Goal: Transaction & Acquisition: Obtain resource

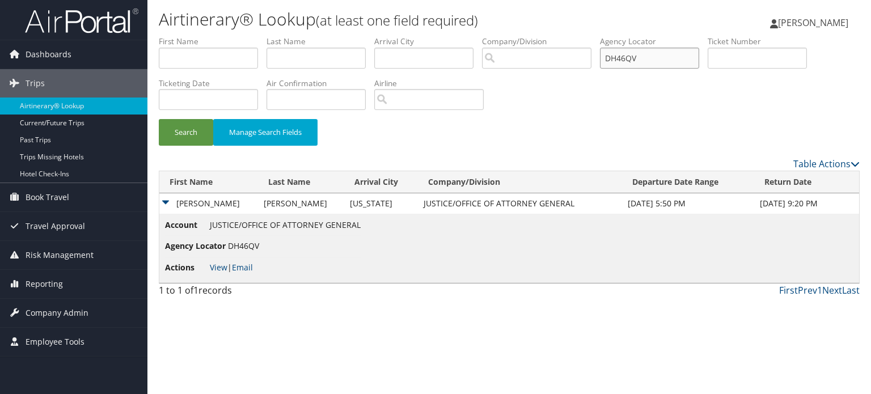
click at [634, 53] on input "DH46QV" at bounding box center [649, 58] width 99 height 21
paste input "NH0T5"
type input "DNH0T5"
click at [158, 130] on div "Search Manage Search Fields" at bounding box center [509, 138] width 718 height 38
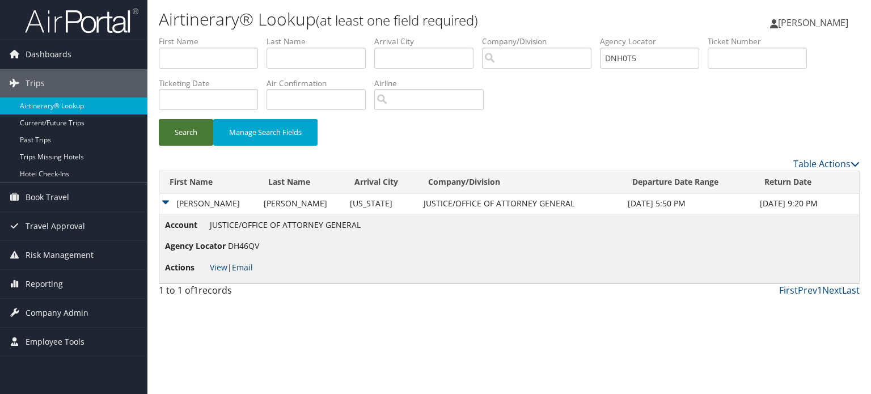
click at [162, 131] on button "Search" at bounding box center [186, 132] width 54 height 27
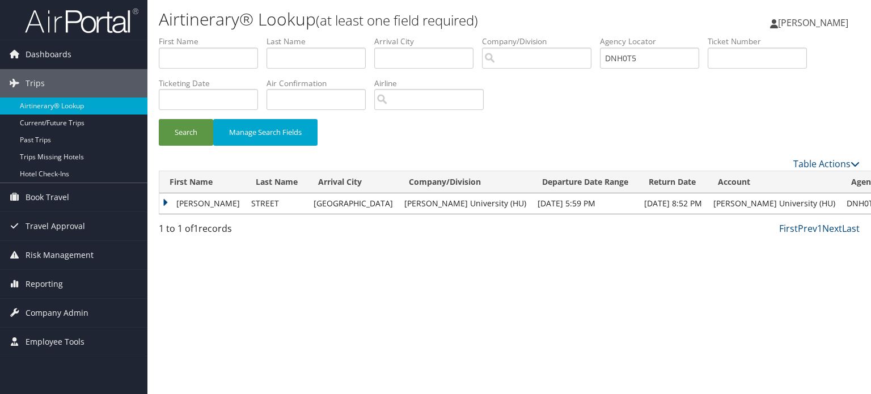
click at [244, 202] on td "OLIVER BERTRAMIII" at bounding box center [202, 203] width 86 height 20
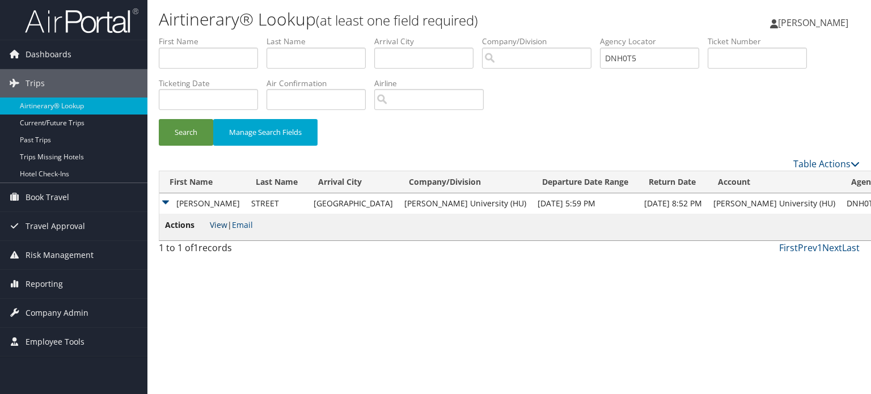
click at [225, 226] on link "View" at bounding box center [219, 224] width 18 height 11
click at [170, 140] on button "Search" at bounding box center [186, 132] width 54 height 27
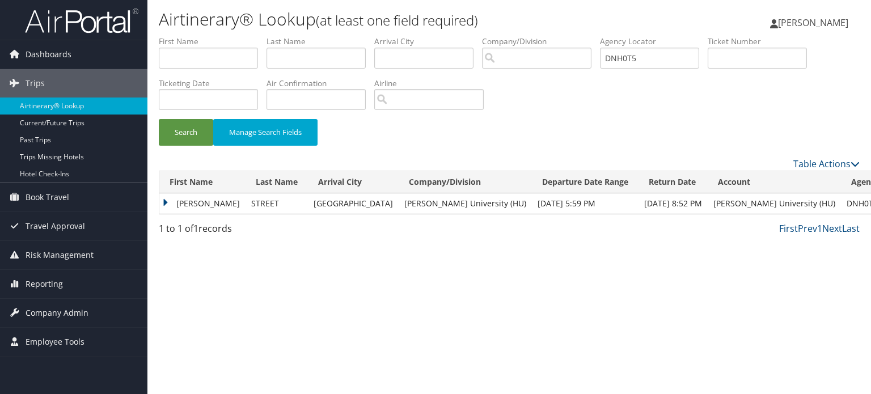
click at [236, 200] on td "OLIVER BERTRAMIII" at bounding box center [202, 203] width 86 height 20
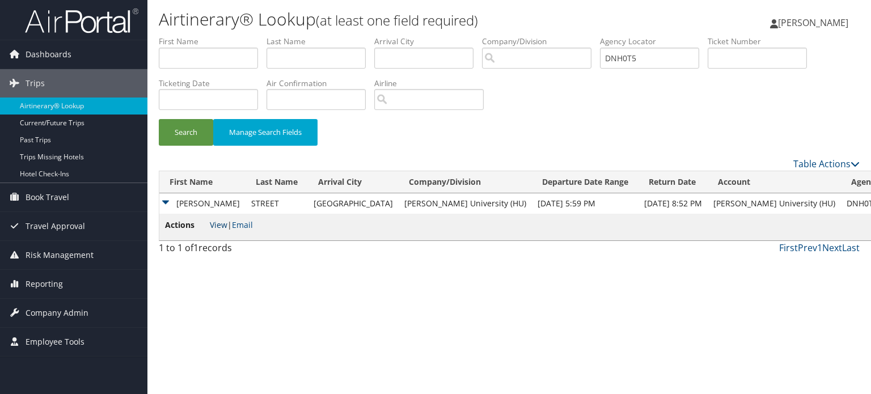
click at [217, 222] on link "View" at bounding box center [219, 224] width 18 height 11
click at [181, 144] on button "Search" at bounding box center [186, 132] width 54 height 27
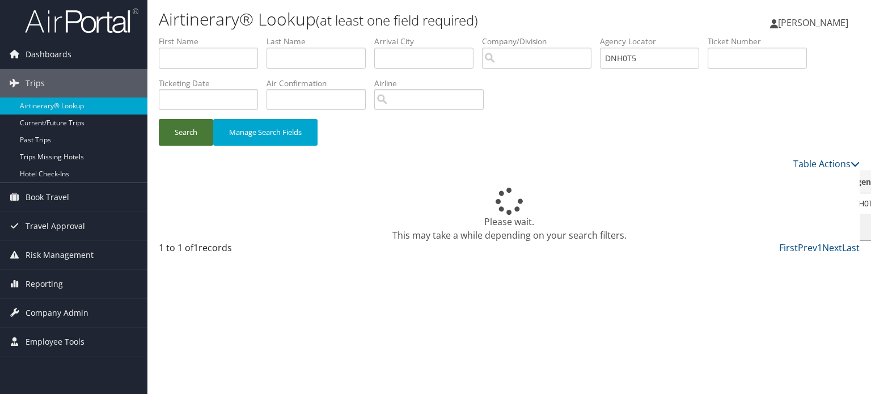
click at [184, 138] on button "Search" at bounding box center [186, 132] width 54 height 27
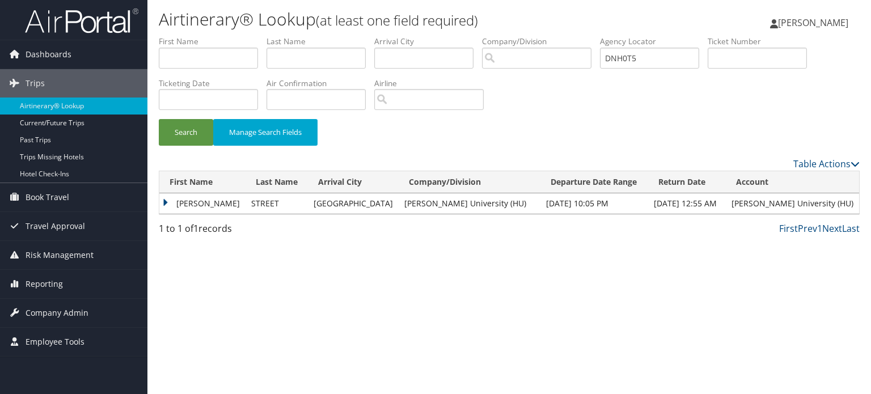
click at [226, 204] on td "OLIVER BERTRAMIII" at bounding box center [202, 203] width 86 height 20
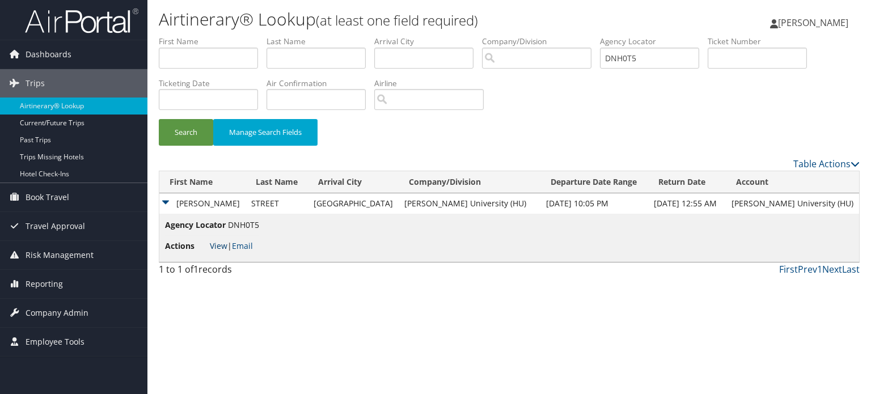
click at [221, 243] on link "View" at bounding box center [219, 245] width 18 height 11
click at [187, 137] on button "Search" at bounding box center [186, 132] width 54 height 27
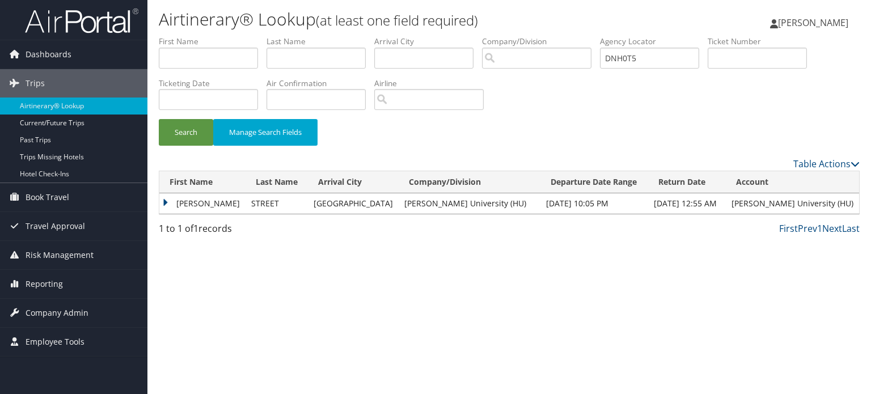
click at [225, 204] on td "OLIVER BERTRAMIII" at bounding box center [202, 203] width 86 height 20
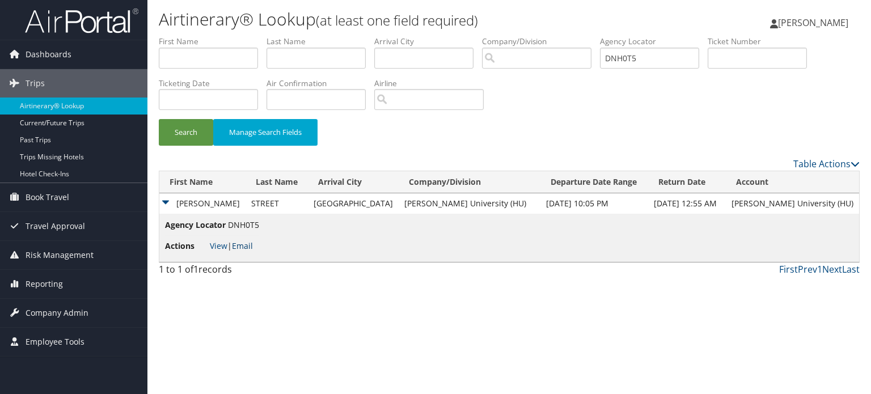
click at [243, 246] on link "Email" at bounding box center [242, 245] width 21 height 11
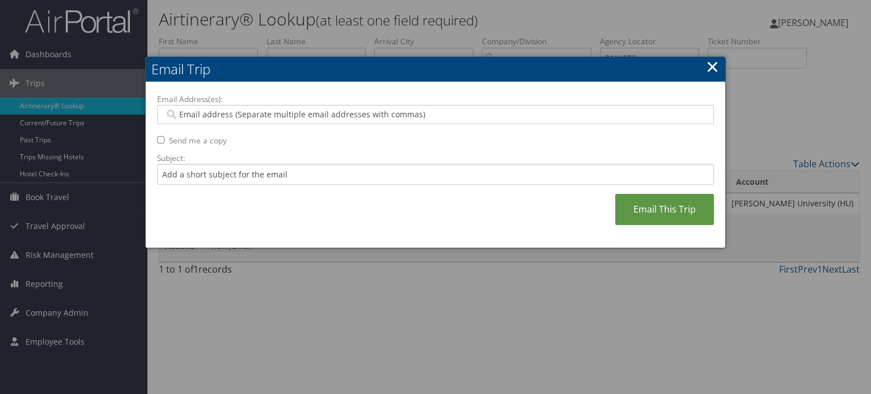
click at [309, 118] on input "Email Address(es):" at bounding box center [435, 114] width 542 height 11
paste input "OLIVER.STREET@HOWARD.EDU"
type input "OLIVER.STREET@HOWARD.EDU"
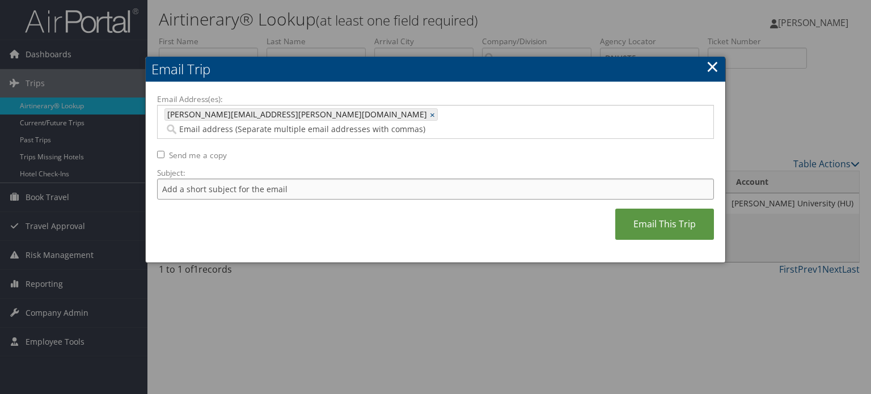
click at [270, 179] on input "Subject:" at bounding box center [435, 189] width 557 height 21
type input "United Air confirmation October 10"
click at [684, 209] on link "Email This Trip" at bounding box center [664, 224] width 99 height 31
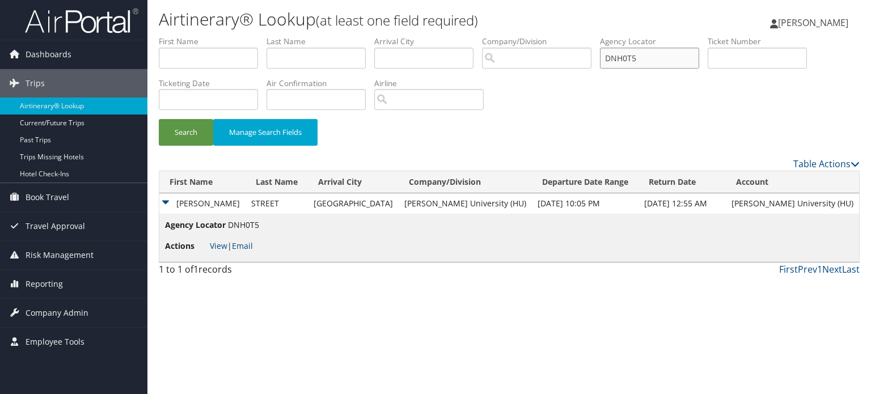
drag, startPoint x: 653, startPoint y: 60, endPoint x: 490, endPoint y: 72, distance: 163.3
click at [491, 36] on ul "First Name Last Name Departure City Arrival City Company/Division Airport/City …" at bounding box center [509, 36] width 701 height 0
paste input "PK05N"
type input "DPK05N"
click at [185, 127] on button "Search" at bounding box center [186, 132] width 54 height 27
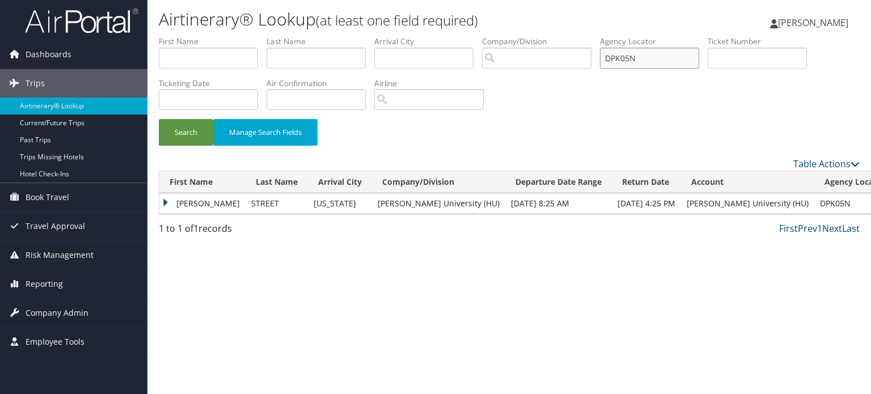
drag, startPoint x: 652, startPoint y: 58, endPoint x: 498, endPoint y: 74, distance: 154.5
click at [501, 36] on ul "First Name Last Name Departure City Arrival City Company/Division Airport/City …" at bounding box center [509, 36] width 701 height 0
click at [209, 125] on button "Search" at bounding box center [186, 132] width 54 height 27
click at [236, 201] on td "OLIVER BERTRAMIII" at bounding box center [202, 203] width 86 height 20
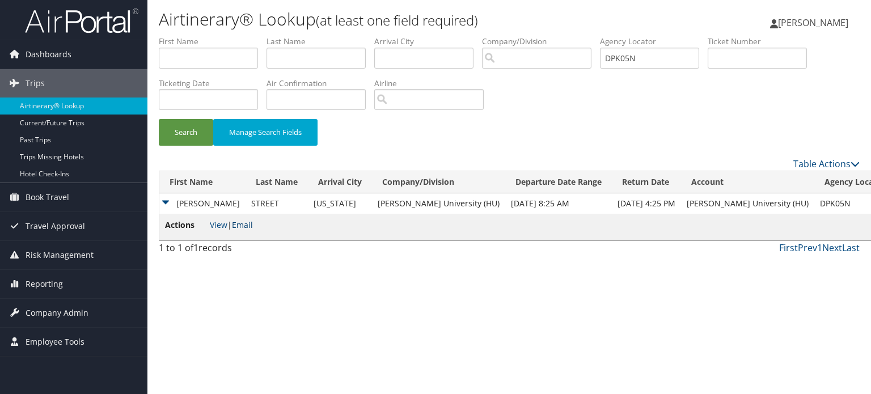
click at [242, 224] on link "Email" at bounding box center [242, 224] width 21 height 11
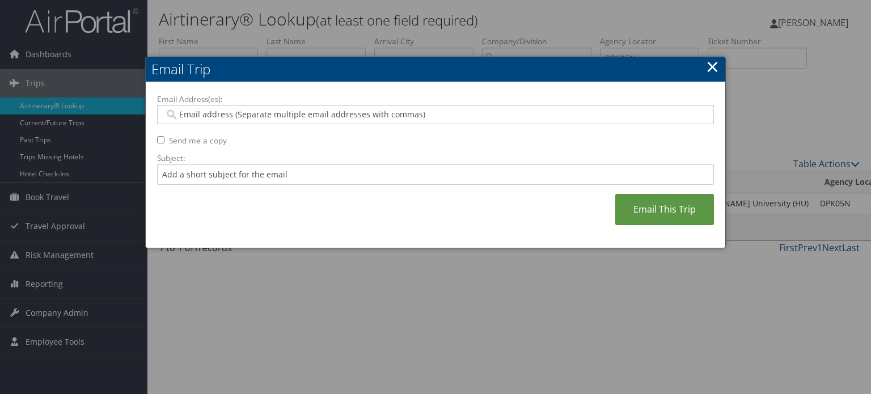
click at [284, 117] on input "Email Address(es):" at bounding box center [435, 114] width 542 height 11
paste input "OLIVER.STREET@HOWARD.EDU"
type input "OLIVER.STREET@HOWARD.EDU"
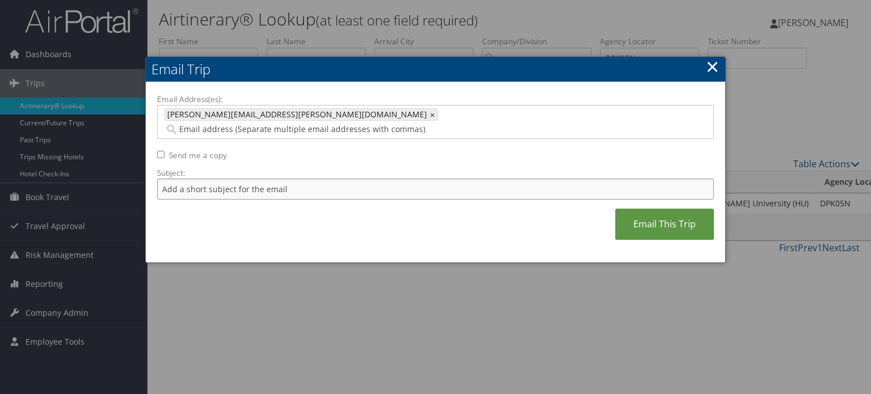
click at [246, 179] on input "Subject:" at bounding box center [435, 189] width 557 height 21
type input "United Air confirmation October 12 to Dulles"
click at [633, 209] on link "Email This Trip" at bounding box center [664, 224] width 99 height 31
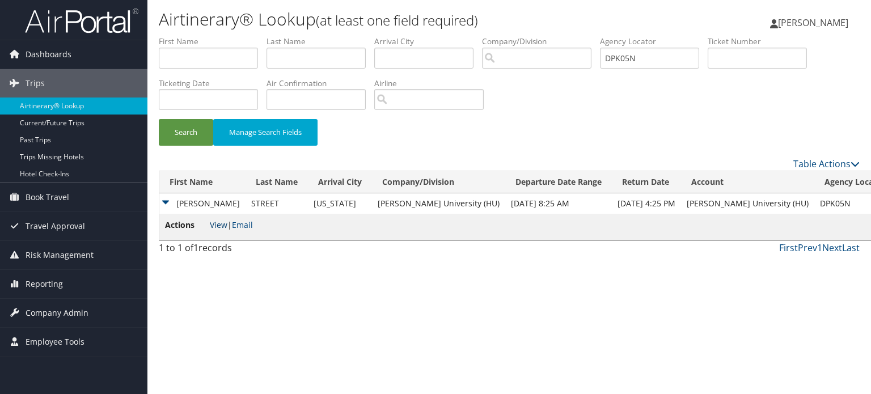
click at [213, 227] on link "View" at bounding box center [219, 224] width 18 height 11
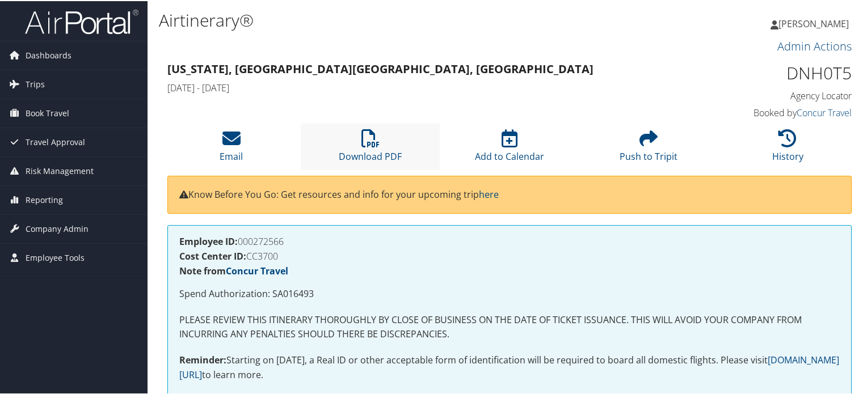
drag, startPoint x: 0, startPoint y: 0, endPoint x: 382, endPoint y: 133, distance: 404.3
click at [382, 133] on li "Download PDF" at bounding box center [370, 146] width 139 height 46
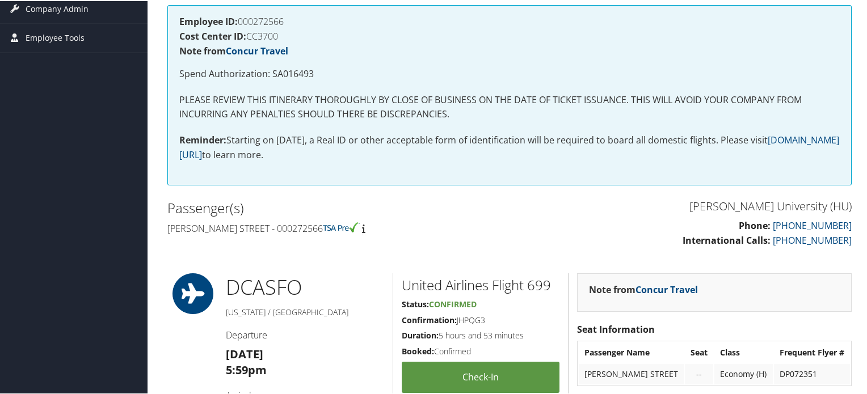
scroll to position [242, 0]
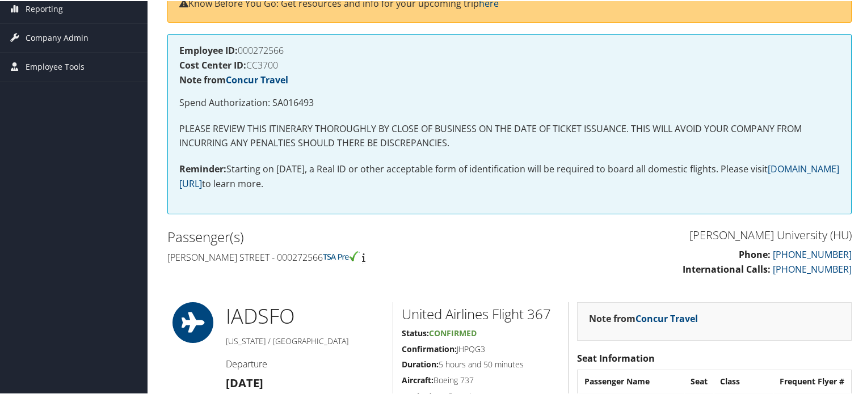
scroll to position [305, 0]
